Goal: Task Accomplishment & Management: Manage account settings

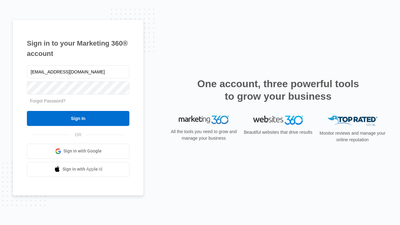
type input "[EMAIL_ADDRESS][DOMAIN_NAME]"
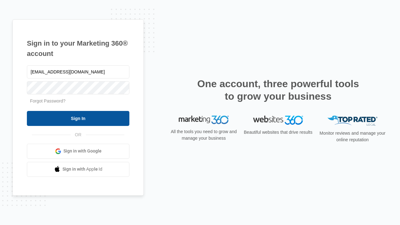
click at [78, 118] on input "Sign In" at bounding box center [78, 118] width 102 height 15
